Goal: Task Accomplishment & Management: Use online tool/utility

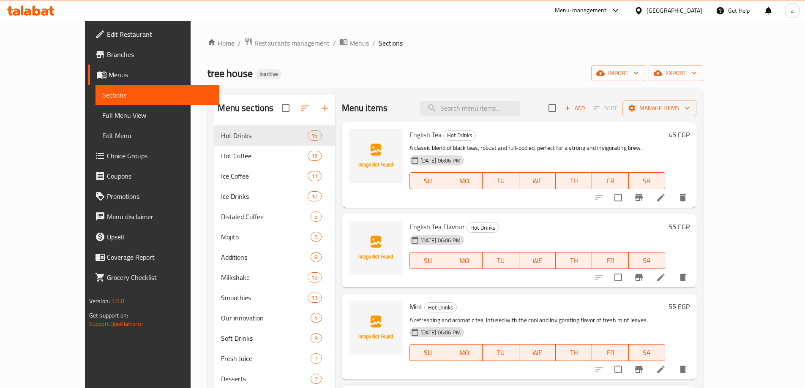
scroll to position [467, 0]
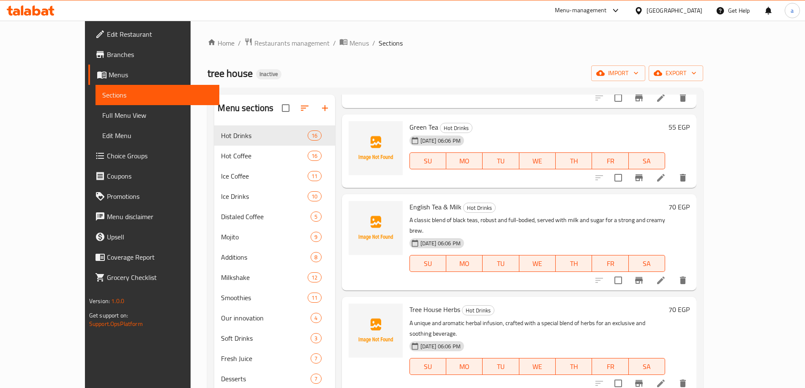
click at [102, 112] on span "Full Menu View" at bounding box center [157, 115] width 110 height 10
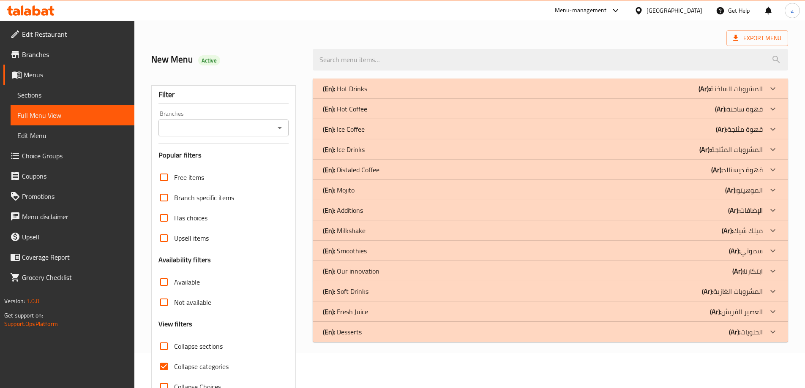
scroll to position [61, 0]
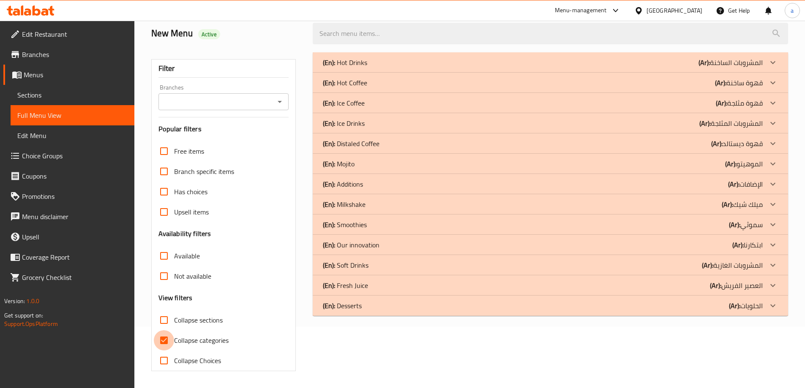
click at [161, 339] on input "Collapse categories" at bounding box center [164, 340] width 20 height 20
checkbox input "false"
click at [162, 318] on input "Collapse sections" at bounding box center [164, 320] width 20 height 20
click at [168, 323] on input "Collapse sections" at bounding box center [164, 320] width 20 height 20
checkbox input "false"
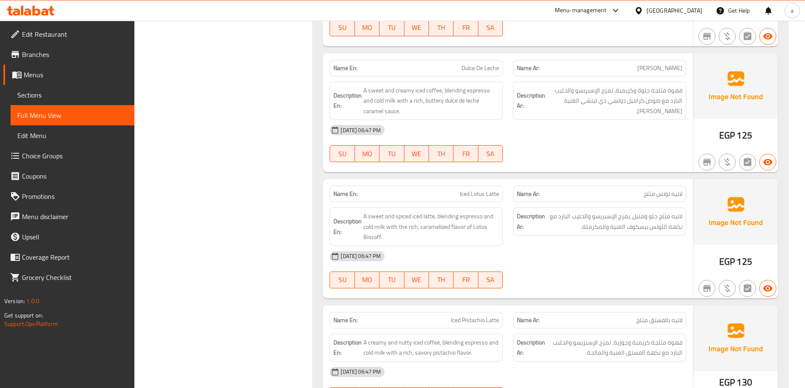
scroll to position [3519, 0]
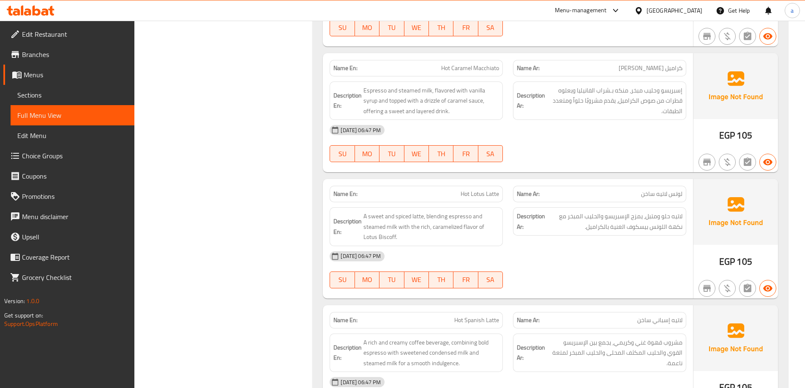
click at [530, 264] on div "[DATE] 06:47 PM" at bounding box center [507, 256] width 367 height 20
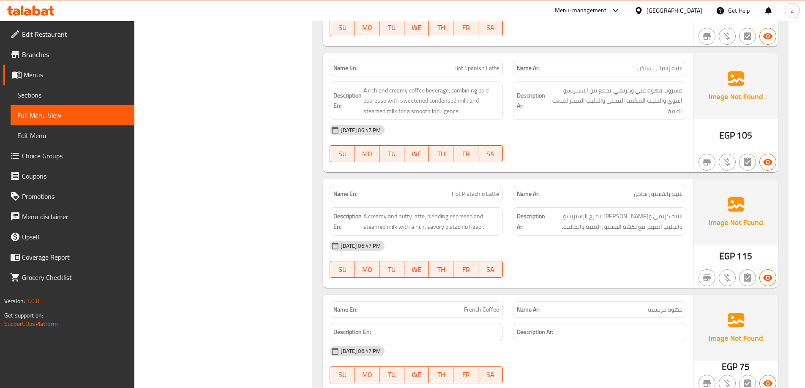
scroll to position [4156, 0]
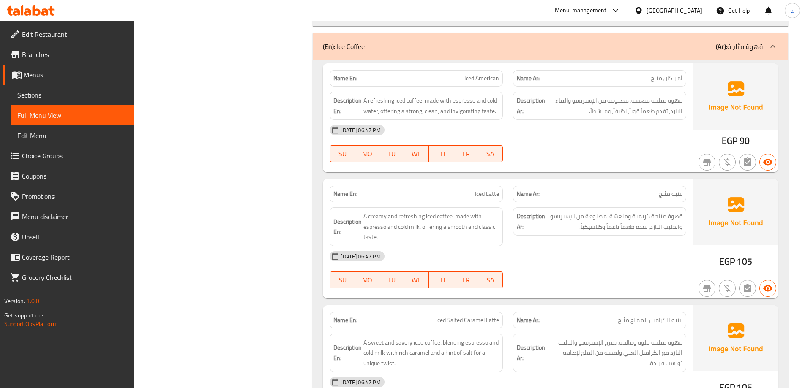
click at [548, 142] on div "[DATE] 06:47 PM SU MO TU WE TH FR SA" at bounding box center [507, 143] width 367 height 47
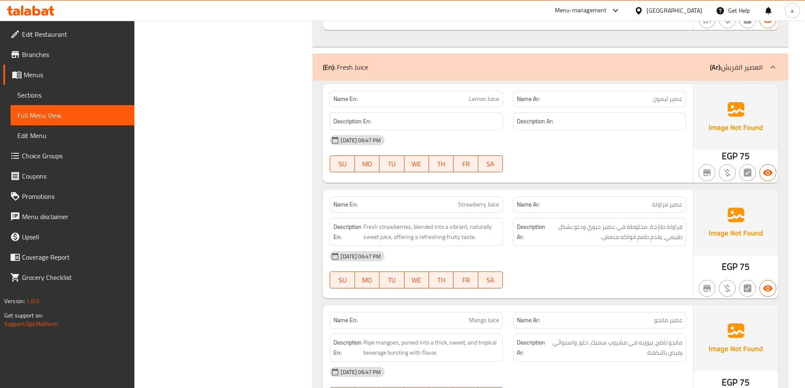
scroll to position [6527, 0]
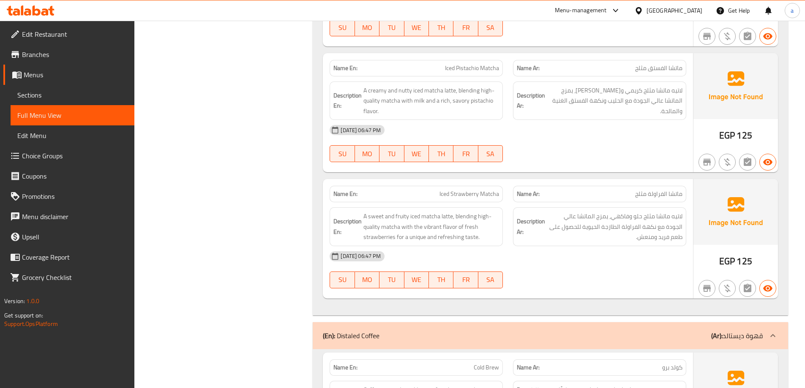
click at [572, 144] on div "[DATE] 06:47 PM SU MO TU WE TH FR SA" at bounding box center [507, 143] width 367 height 47
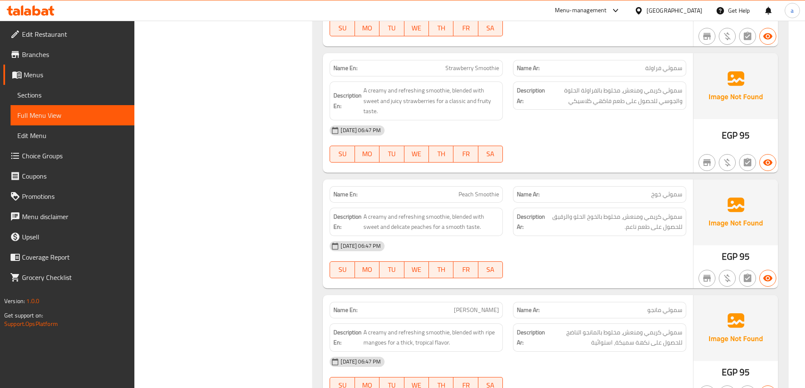
scroll to position [7862, 0]
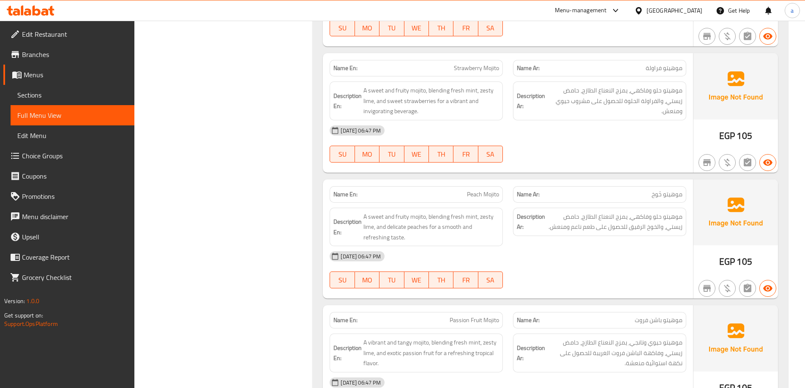
click at [575, 148] on div "[DATE] 06:47 PM SU MO TU WE TH FR SA" at bounding box center [507, 143] width 367 height 47
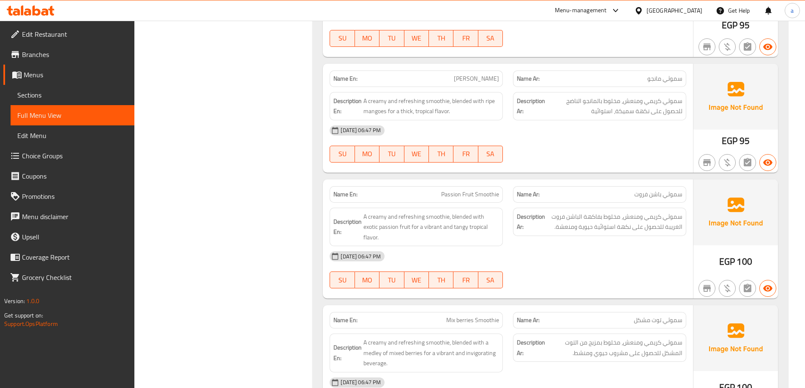
click at [593, 135] on div "[DATE] 06:47 PM" at bounding box center [507, 130] width 367 height 20
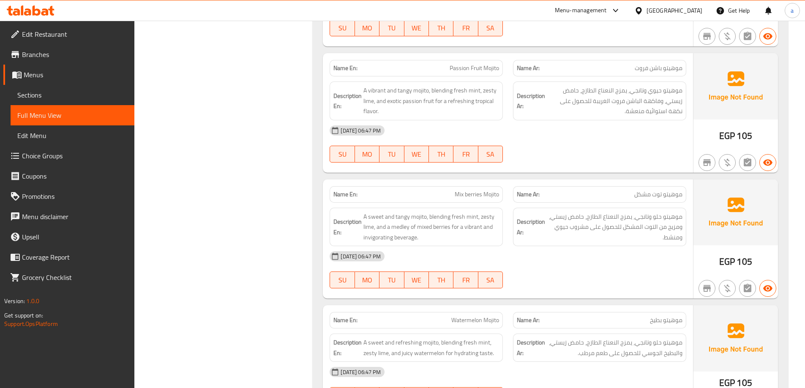
scroll to position [12011, 0]
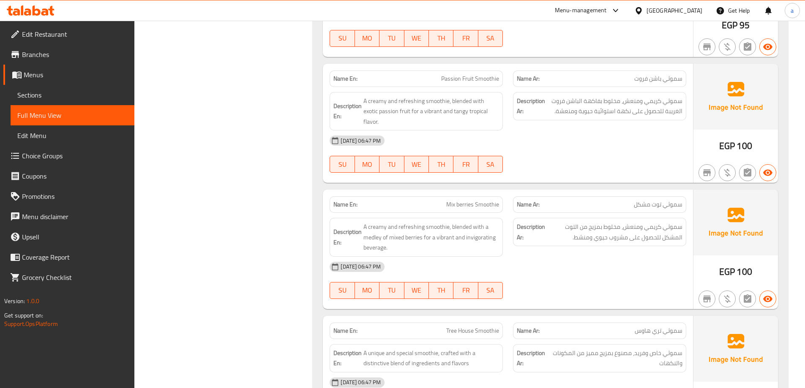
click at [511, 142] on div "[DATE] 06:47 PM SU MO TU WE TH FR SA" at bounding box center [507, 154] width 367 height 47
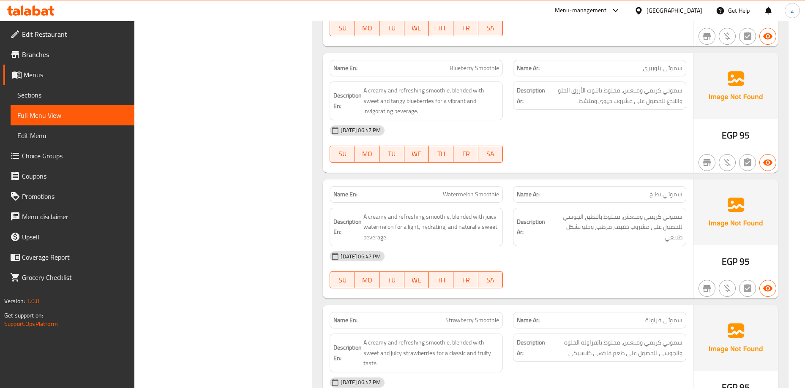
scroll to position [8241, 0]
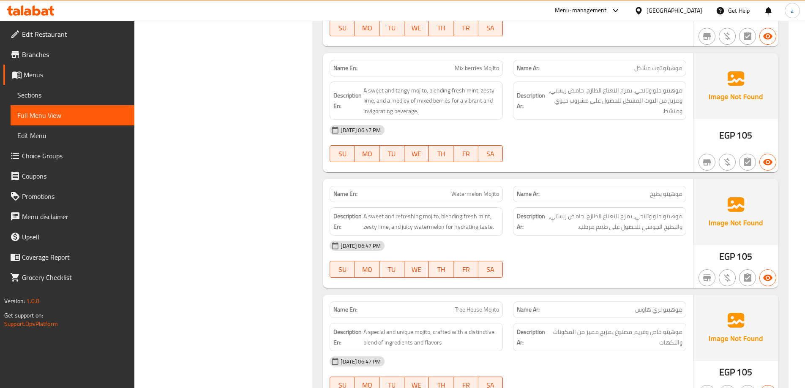
click at [539, 153] on div "[DATE] 06:47 PM SU MO TU WE TH FR SA" at bounding box center [507, 143] width 367 height 47
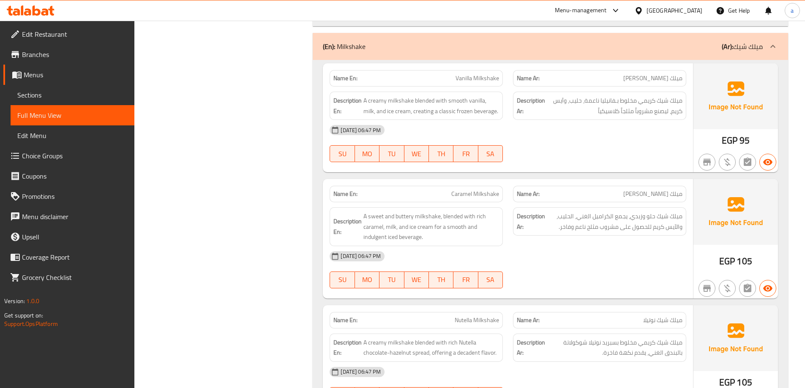
scroll to position [10671, 0]
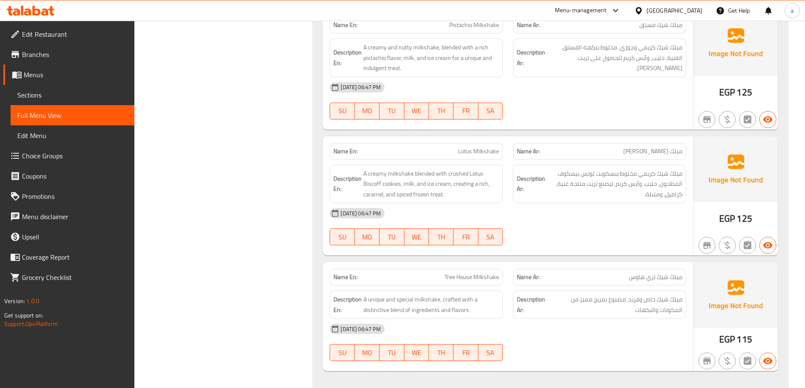
click at [520, 103] on div "[DATE] 06:47 PM SU MO TU WE TH FR SA" at bounding box center [507, 100] width 367 height 47
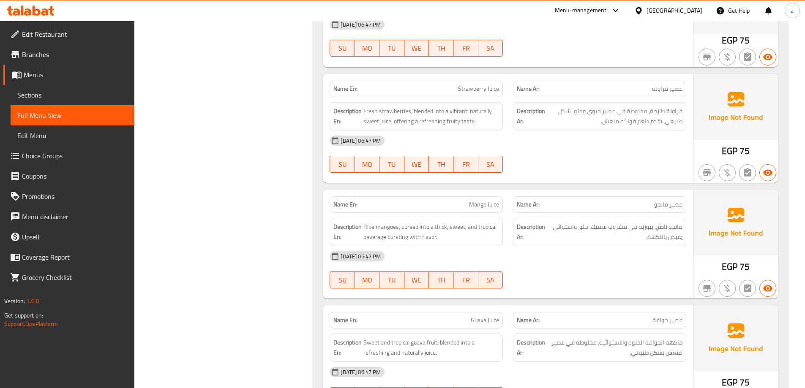
scroll to position [10250, 0]
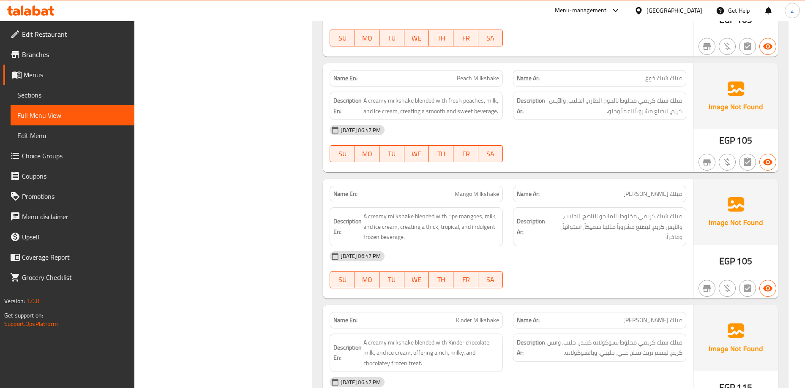
click at [588, 134] on div "[DATE] 06:47 PM" at bounding box center [507, 130] width 367 height 20
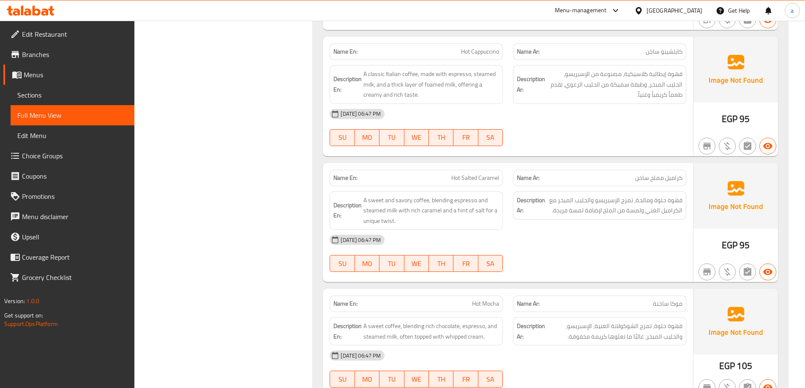
scroll to position [0, 0]
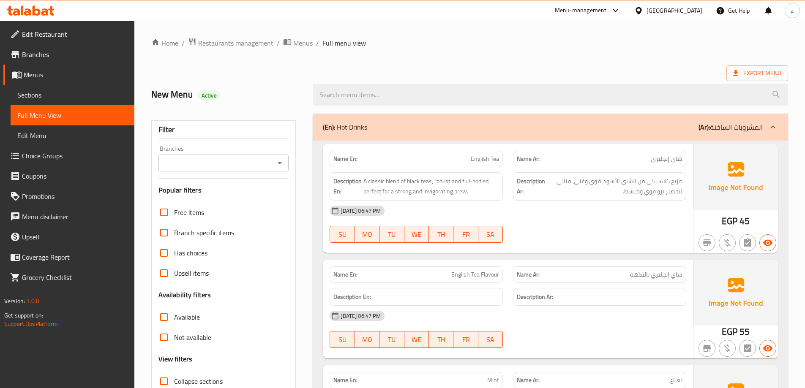
click at [46, 100] on span "Sections" at bounding box center [72, 95] width 110 height 10
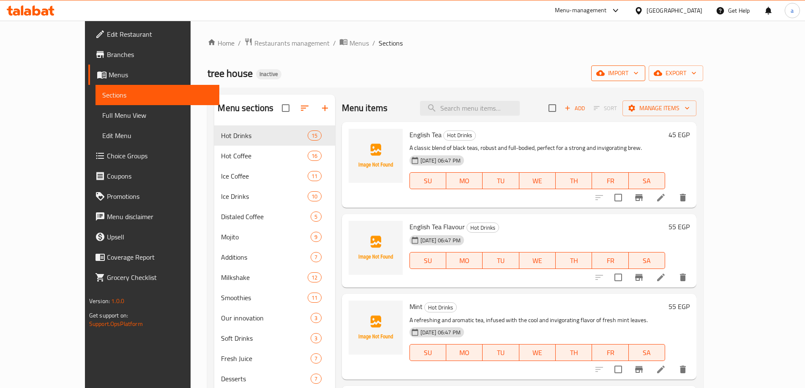
click at [638, 73] on span "import" at bounding box center [618, 73] width 41 height 11
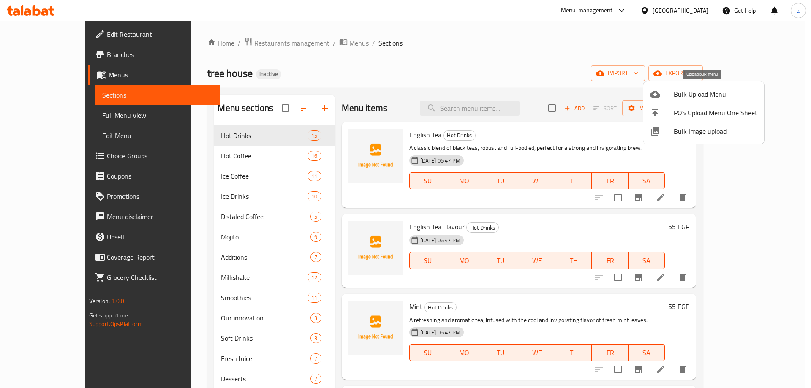
click at [703, 96] on span "Bulk Upload Menu" at bounding box center [716, 94] width 84 height 10
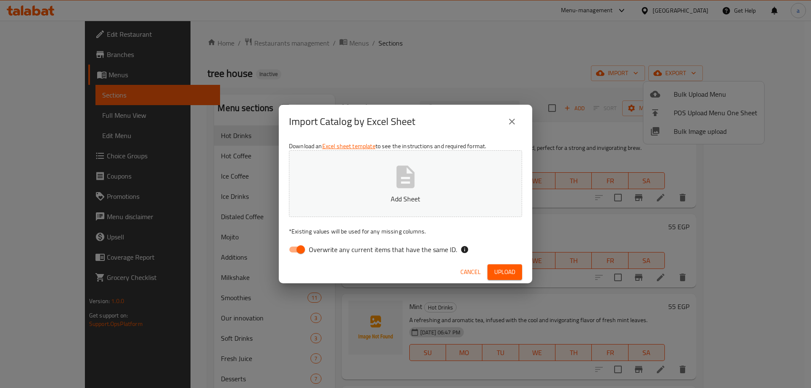
click at [302, 252] on input "Overwrite any current items that have the same ID." at bounding box center [301, 250] width 48 height 16
checkbox input "false"
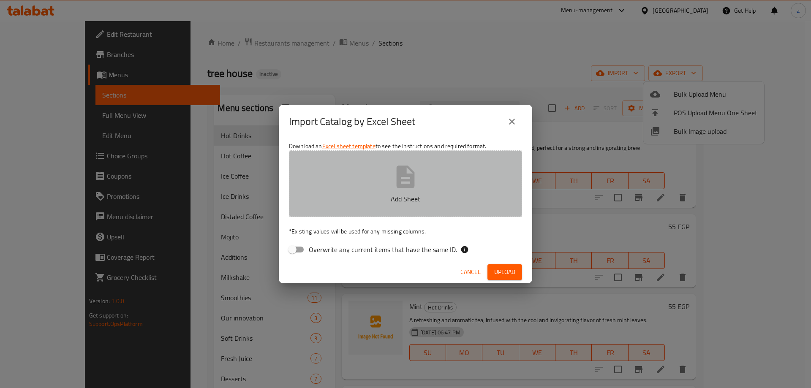
click at [366, 187] on button "Add Sheet" at bounding box center [405, 183] width 233 height 67
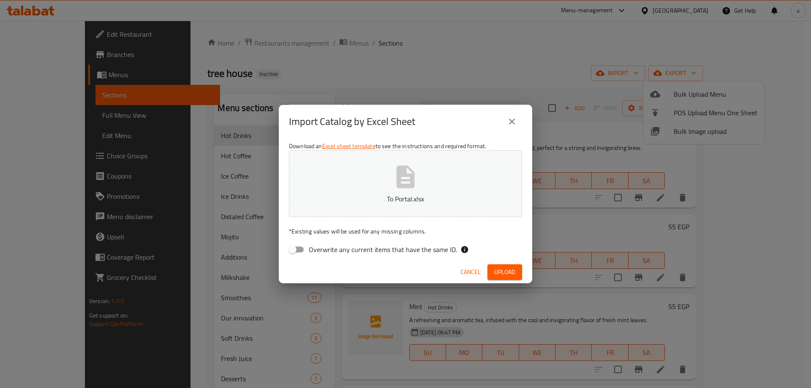
click at [501, 270] on span "Upload" at bounding box center [504, 272] width 21 height 11
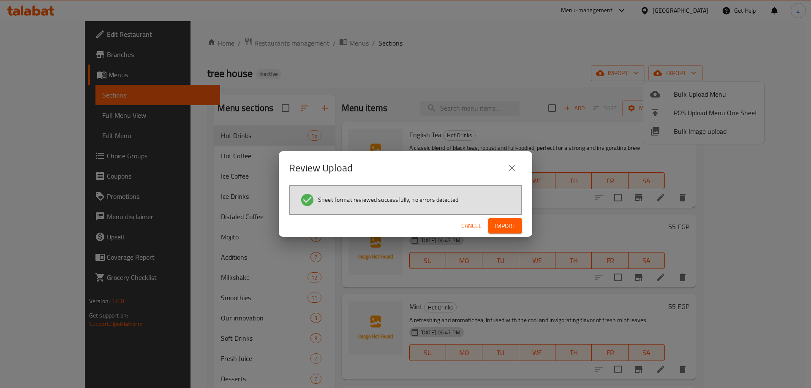
click at [513, 227] on span "Import" at bounding box center [505, 226] width 20 height 11
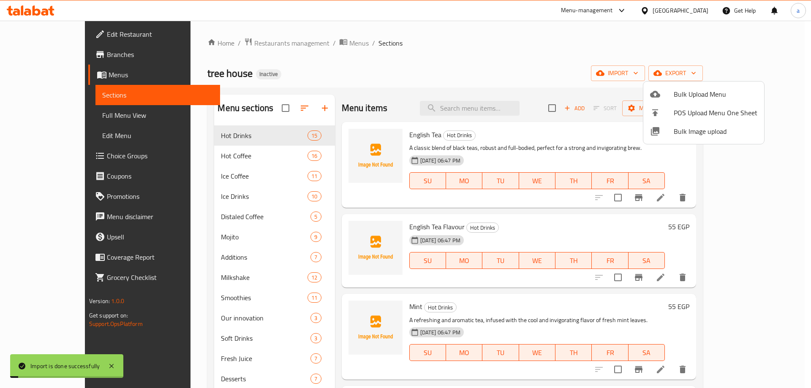
click at [44, 116] on div at bounding box center [405, 194] width 811 height 388
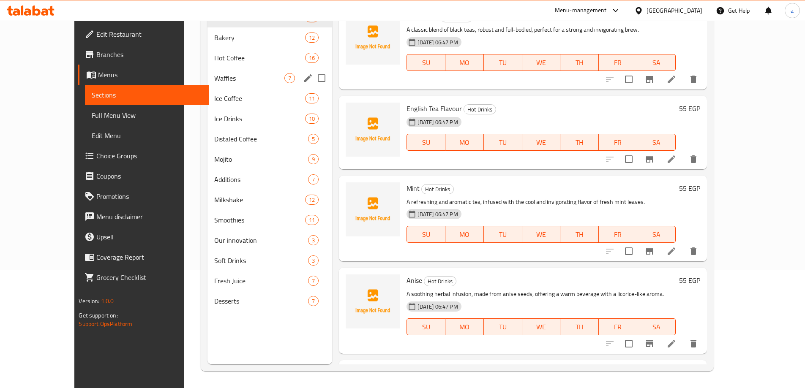
scroll to position [76, 0]
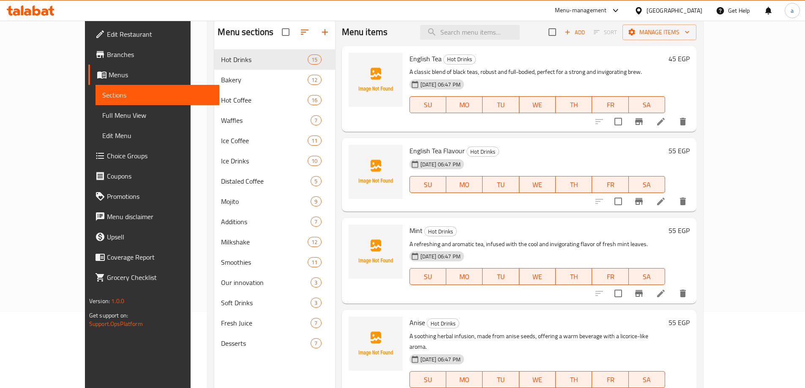
click at [102, 113] on span "Full Menu View" at bounding box center [157, 115] width 110 height 10
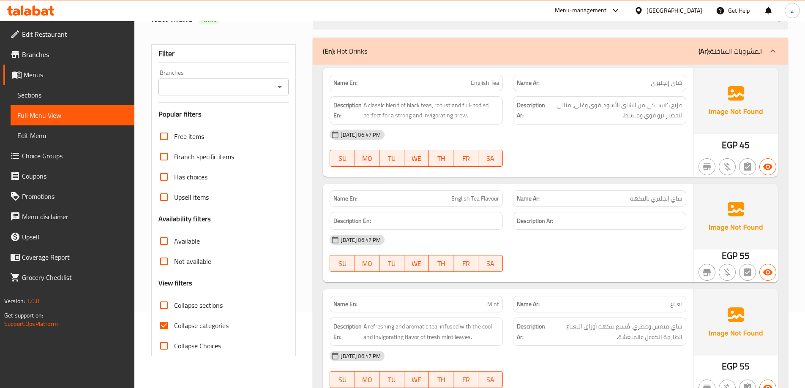
click at [169, 309] on input "Collapse sections" at bounding box center [164, 305] width 20 height 20
checkbox input "true"
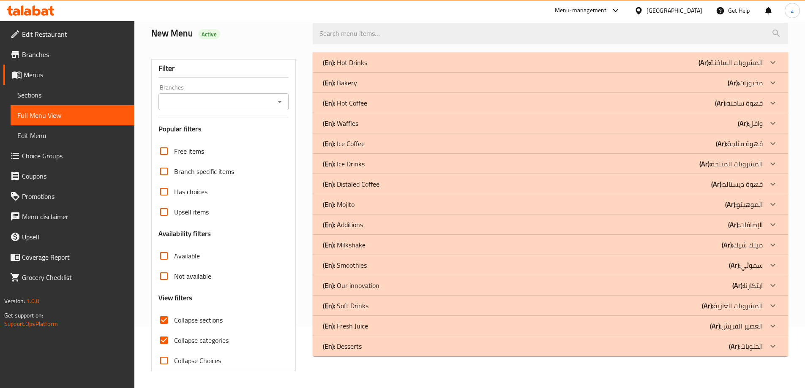
click at [168, 330] on input "Collapse categories" at bounding box center [164, 340] width 20 height 20
checkbox input "false"
click at [346, 128] on p "(En): Waffles" at bounding box center [340, 123] width 35 height 10
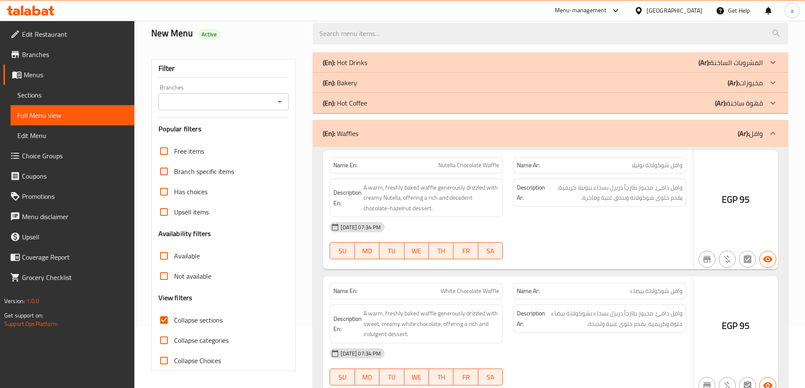
click at [347, 84] on p "(En): Bakery" at bounding box center [340, 83] width 34 height 10
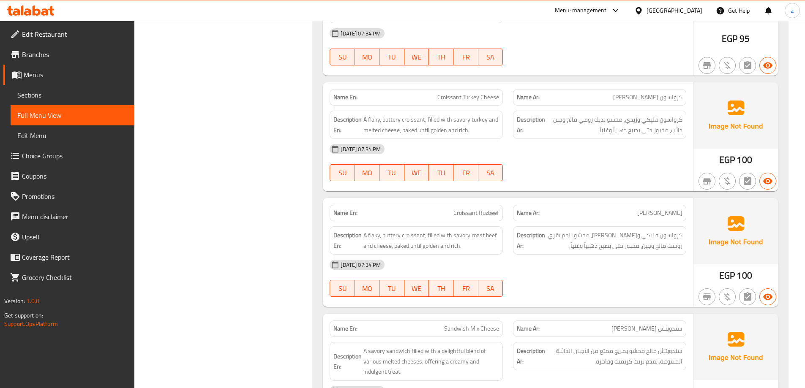
scroll to position [0, 0]
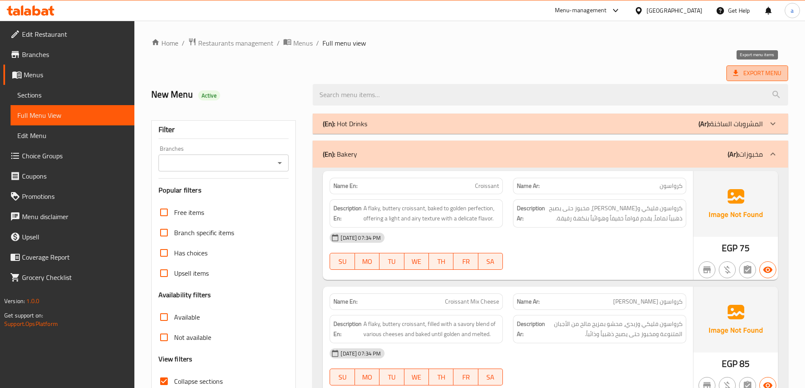
click at [738, 68] on span "Export Menu" at bounding box center [757, 73] width 62 height 16
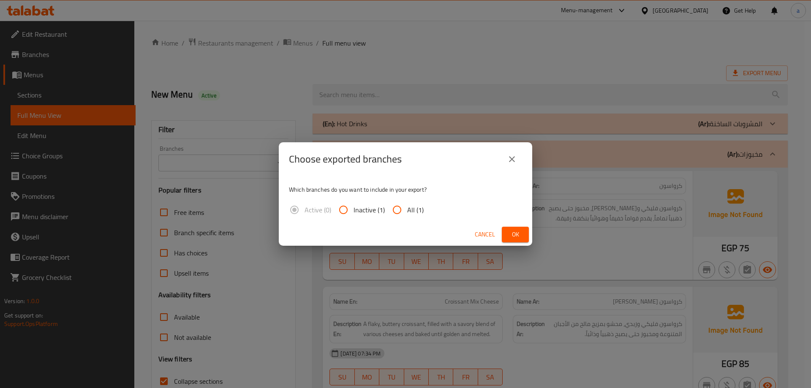
click at [400, 209] on input "All (1)" at bounding box center [397, 210] width 20 height 20
radio input "true"
click at [514, 234] on span "Ok" at bounding box center [516, 234] width 14 height 11
